Goal: Information Seeking & Learning: Learn about a topic

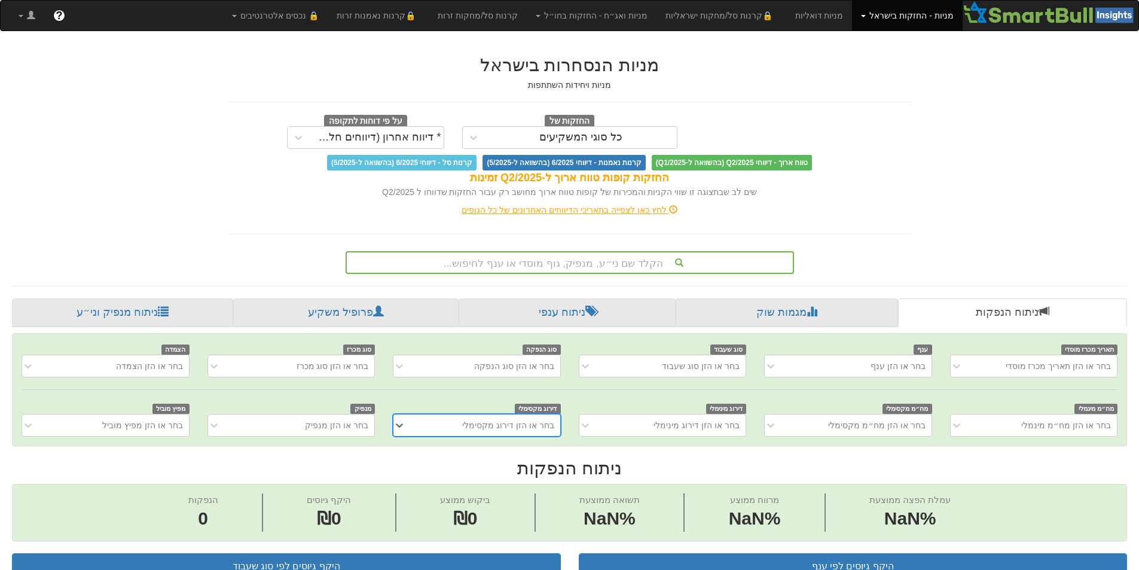
scroll to position [2, 0]
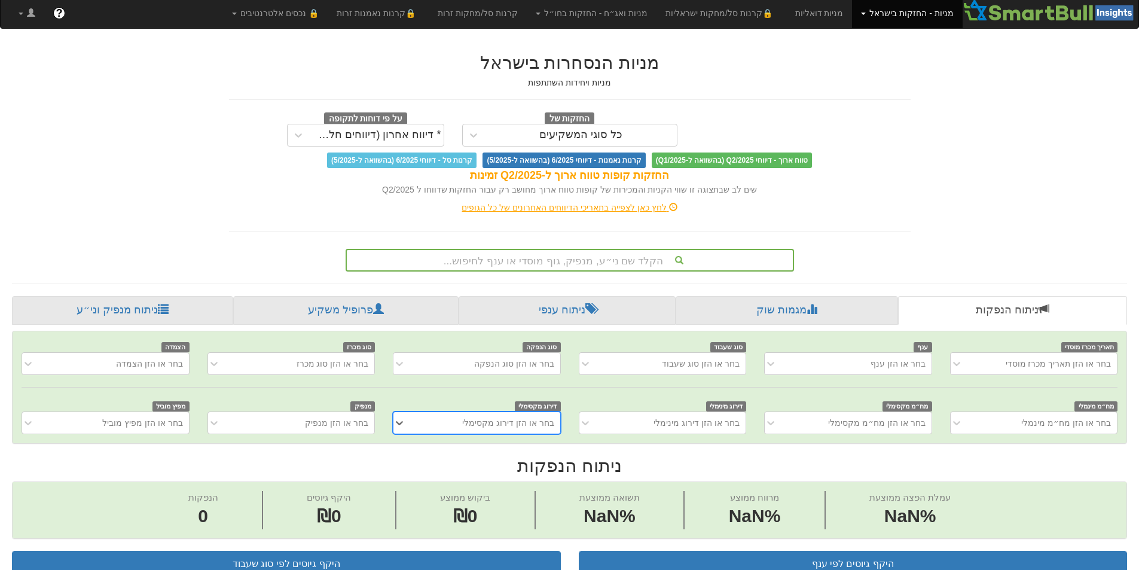
click at [648, 265] on div "הקלד שם ני״ע, מנפיק, גוף מוסדי או ענף לחיפוש..." at bounding box center [570, 260] width 446 height 20
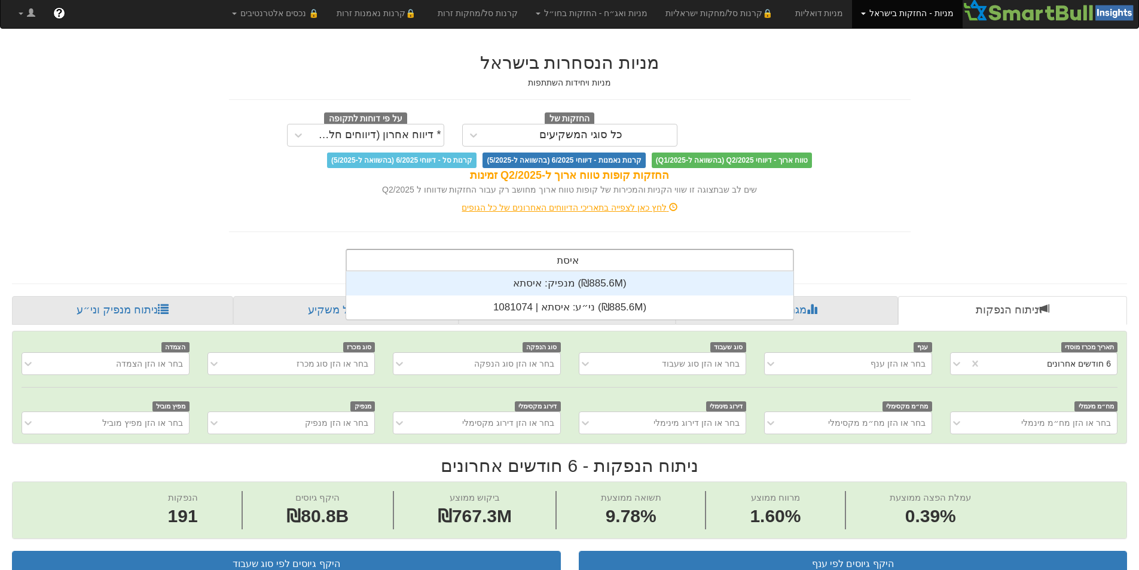
scroll to position [48, 0]
type input "איסתא"
click at [601, 307] on div "ני״ע: ‏איסתא | 1081074 ‎(₪885.6M)‎" at bounding box center [569, 307] width 447 height 24
